Goal: Communication & Community: Share content

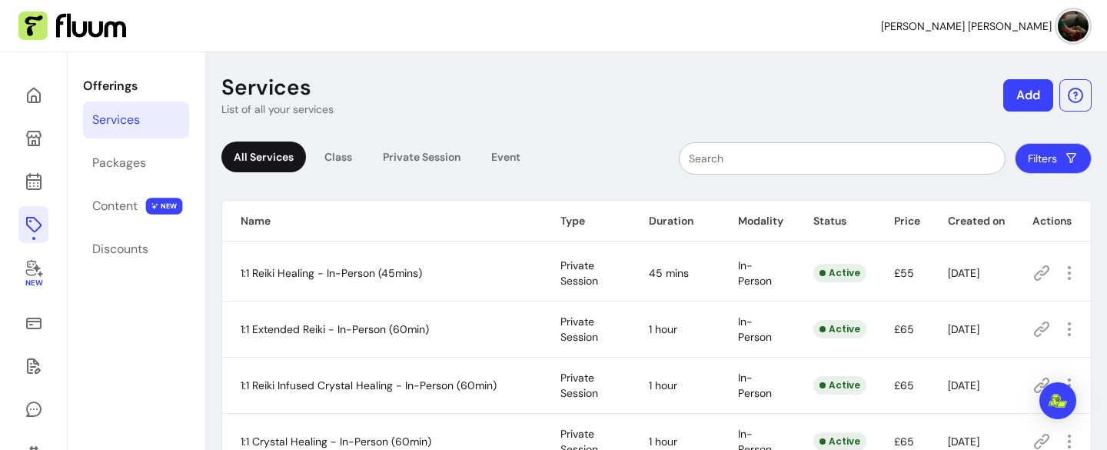
scroll to position [158, 0]
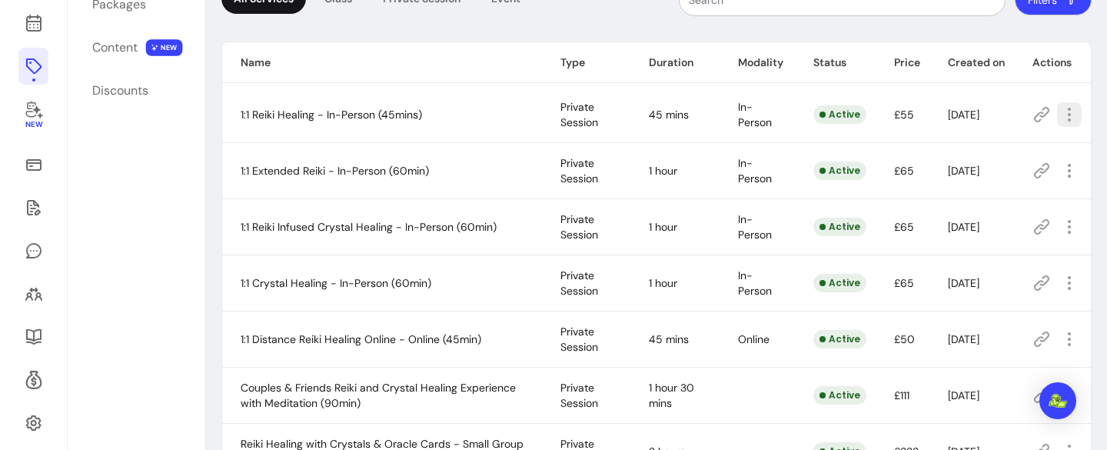
click at [1066, 123] on icon "button" at bounding box center [1069, 114] width 18 height 18
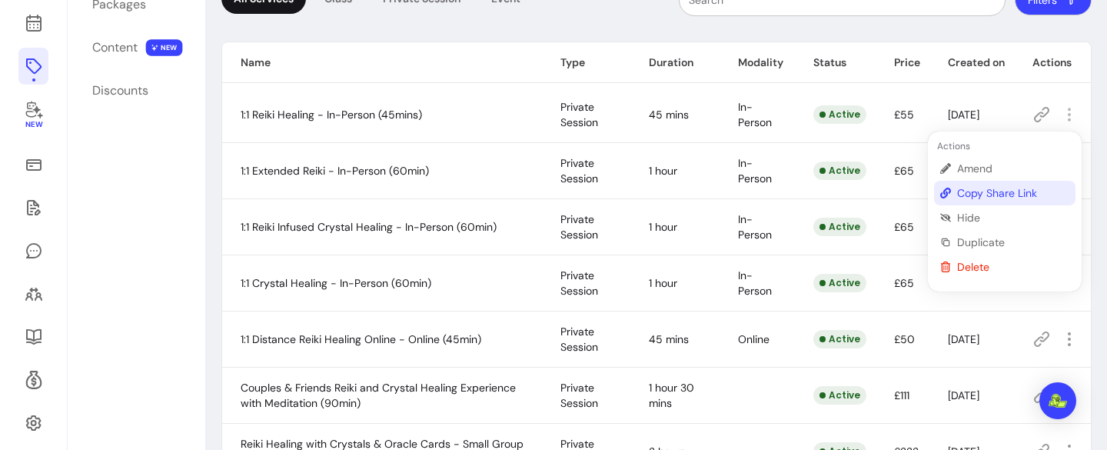
click at [1004, 193] on span "Copy Share Link" at bounding box center [1013, 192] width 112 height 15
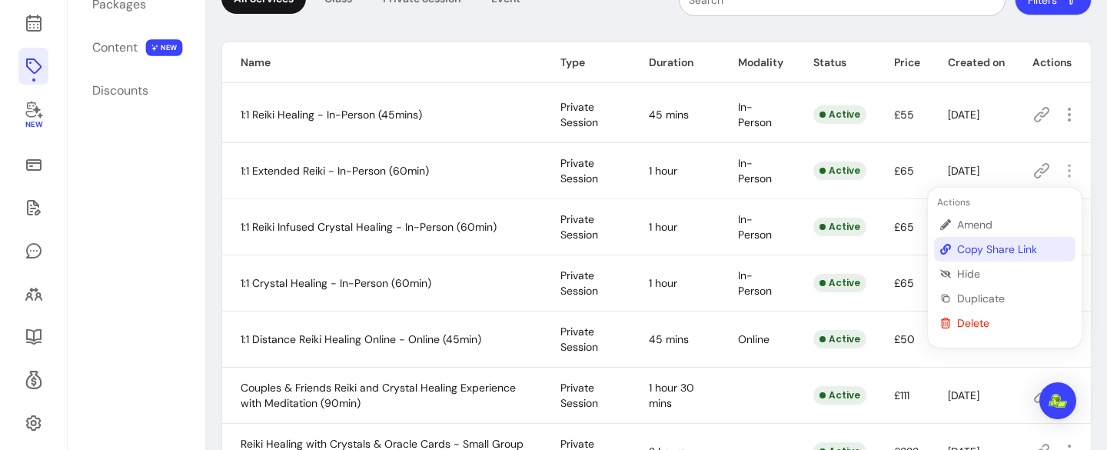
click at [1007, 249] on span "Copy Share Link" at bounding box center [1013, 248] width 112 height 15
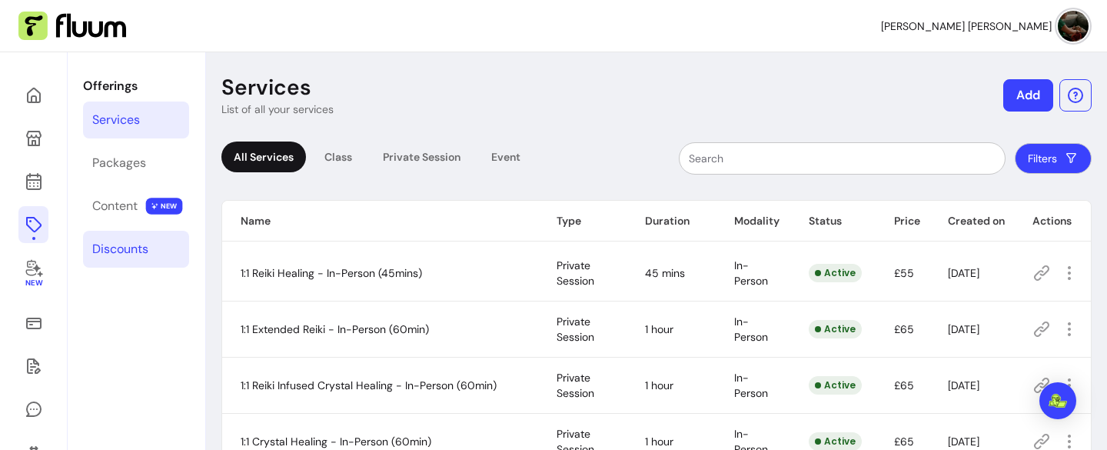
scroll to position [54, 0]
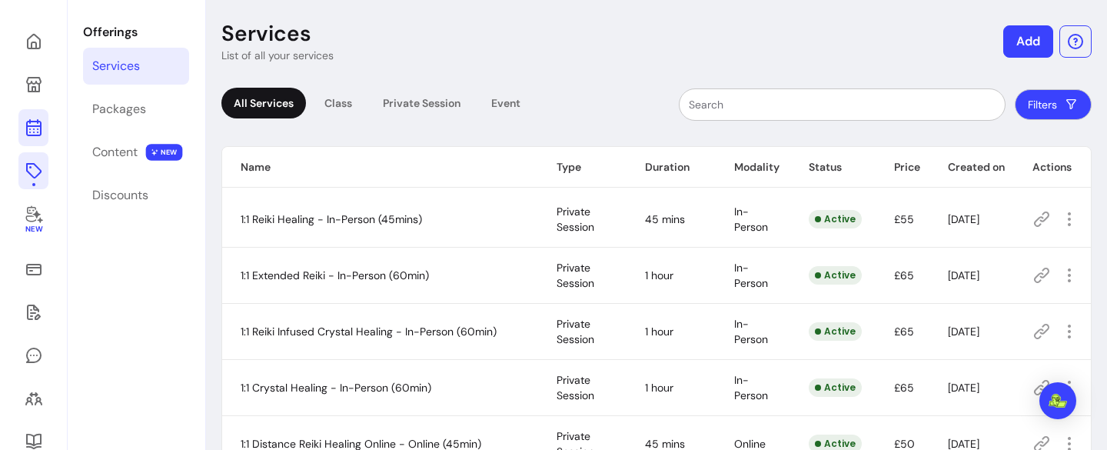
click at [29, 129] on icon at bounding box center [33, 66] width 261 height 219
